Goal: Complete application form: Complete application form

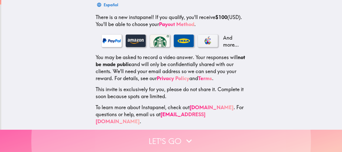
click at [150, 131] on button "Let's go" at bounding box center [171, 141] width 342 height 22
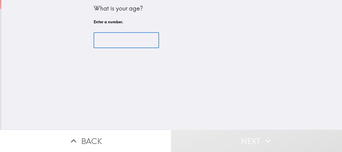
click at [123, 39] on input "number" at bounding box center [126, 41] width 65 height 16
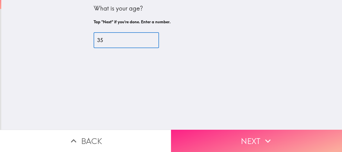
type input "35"
click at [204, 139] on button "Next" at bounding box center [256, 141] width 171 height 22
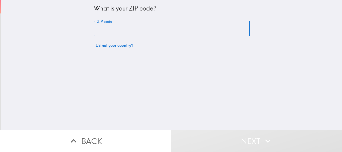
click at [127, 29] on input "ZIP code" at bounding box center [172, 29] width 156 height 16
type input "75052"
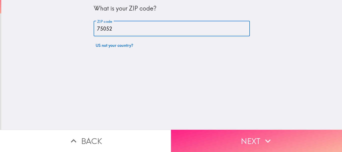
click at [226, 132] on button "Next" at bounding box center [256, 141] width 171 height 22
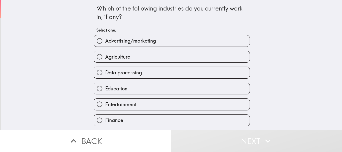
scroll to position [50, 0]
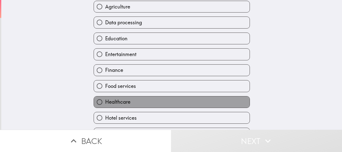
drag, startPoint x: 120, startPoint y: 103, endPoint x: 146, endPoint y: 109, distance: 26.8
click at [122, 104] on span "Healthcare" at bounding box center [117, 101] width 25 height 7
click at [105, 104] on input "Healthcare" at bounding box center [99, 101] width 11 height 11
radio input "true"
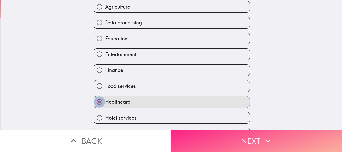
click at [221, 137] on button "Next" at bounding box center [256, 141] width 171 height 22
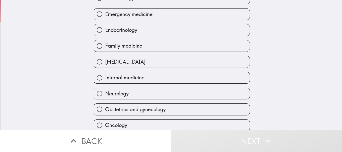
scroll to position [125, 0]
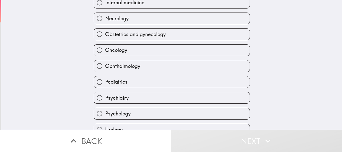
click at [123, 66] on span "Ophthalmology" at bounding box center [122, 66] width 35 height 7
click at [105, 66] on input "Ophthalmology" at bounding box center [99, 65] width 11 height 11
radio input "true"
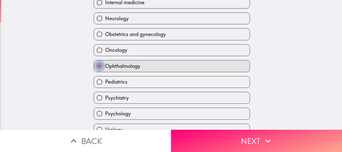
scroll to position [151, 0]
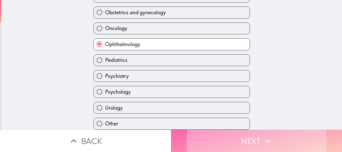
click at [210, 134] on button "Next" at bounding box center [256, 141] width 171 height 22
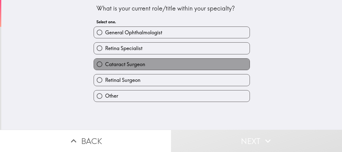
click at [168, 63] on label "Cataract Surgeon" at bounding box center [172, 64] width 156 height 11
click at [105, 63] on input "Cataract Surgeon" at bounding box center [99, 64] width 11 height 11
radio input "true"
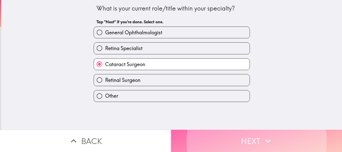
click at [212, 136] on button "Next" at bounding box center [256, 141] width 171 height 22
